Goal: Information Seeking & Learning: Learn about a topic

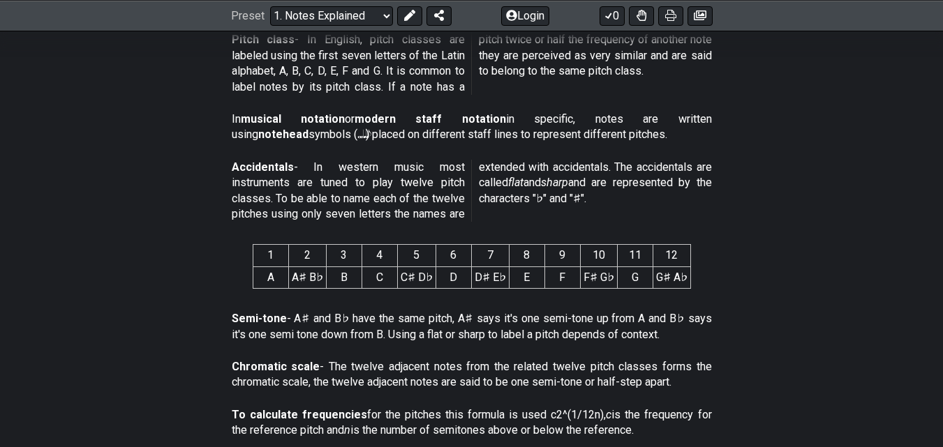
scroll to position [349, 0]
